Goal: Transaction & Acquisition: Book appointment/travel/reservation

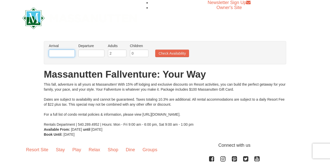
click at [68, 50] on input "text" at bounding box center [62, 54] width 26 height 8
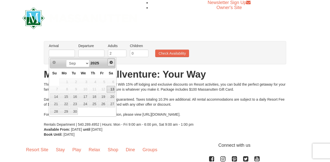
click at [111, 65] on link "Next" at bounding box center [111, 63] width 8 height 8
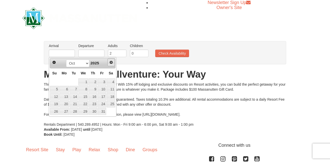
click at [111, 64] on link "Next" at bounding box center [111, 63] width 8 height 8
click at [111, 64] on span "Next" at bounding box center [111, 62] width 4 height 4
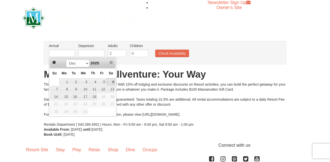
click at [113, 83] on link "6" at bounding box center [111, 81] width 9 height 7
type input "[DATE]"
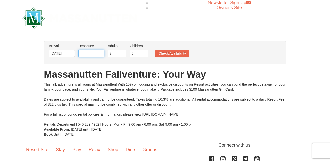
click at [101, 55] on input "text" at bounding box center [91, 54] width 26 height 8
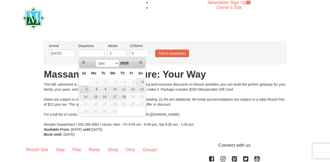
click at [82, 89] on link "7" at bounding box center [84, 89] width 9 height 7
type input "[DATE]"
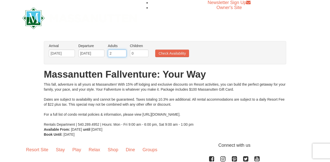
click at [123, 57] on input "2" at bounding box center [117, 54] width 19 height 8
type input "1"
click at [138, 56] on input "0" at bounding box center [139, 54] width 19 height 8
type input "3"
click at [169, 54] on button "Check Availability" at bounding box center [172, 54] width 34 height 8
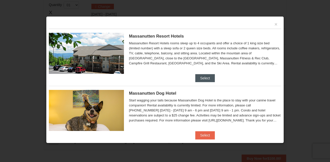
scroll to position [153, 0]
click at [276, 24] on button "×" at bounding box center [275, 24] width 3 height 5
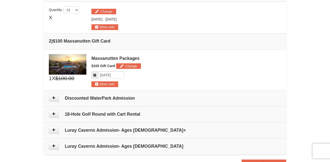
scroll to position [221, 0]
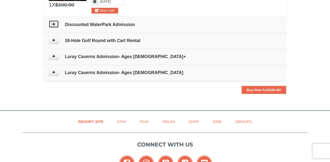
click at [51, 24] on button at bounding box center [54, 24] width 10 height 8
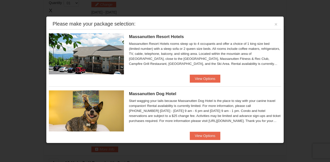
scroll to position [154, 0]
click at [274, 25] on button "×" at bounding box center [275, 24] width 3 height 5
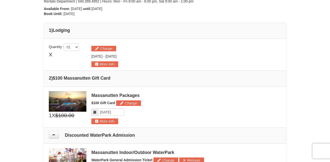
scroll to position [82, 0]
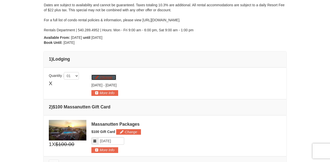
click at [105, 78] on button "Change" at bounding box center [103, 78] width 25 height 6
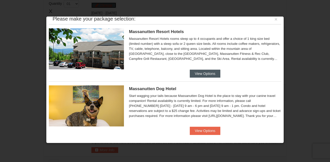
scroll to position [8, 0]
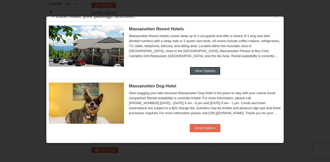
click at [206, 69] on button "View Options" at bounding box center [205, 71] width 31 height 8
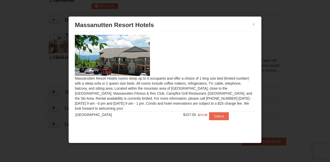
scroll to position [230, 0]
